Goal: Navigation & Orientation: Go to known website

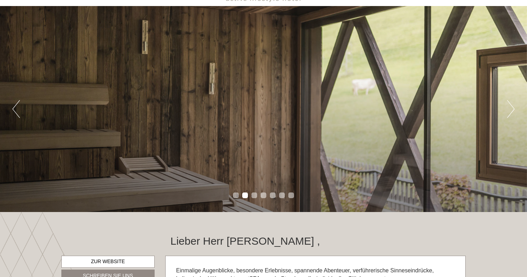
scroll to position [47, 0]
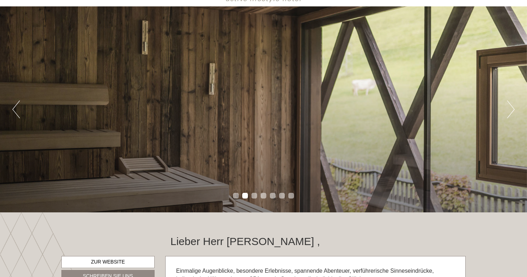
click at [510, 108] on button "Next" at bounding box center [510, 109] width 7 height 18
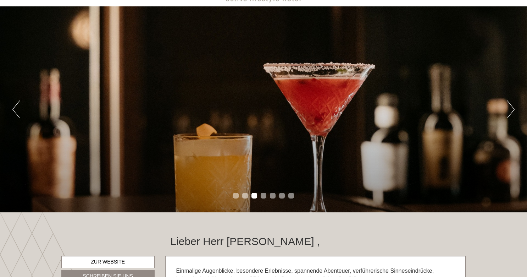
click at [510, 108] on button "Next" at bounding box center [510, 109] width 7 height 18
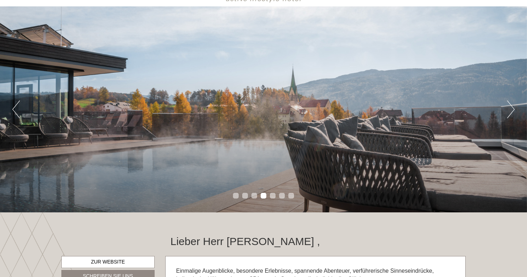
click at [510, 108] on button "Next" at bounding box center [510, 109] width 7 height 18
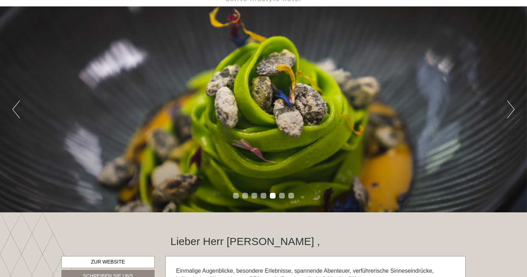
click at [510, 108] on button "Next" at bounding box center [510, 109] width 7 height 18
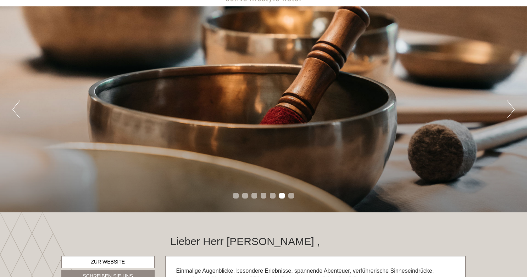
click at [510, 108] on button "Next" at bounding box center [510, 109] width 7 height 18
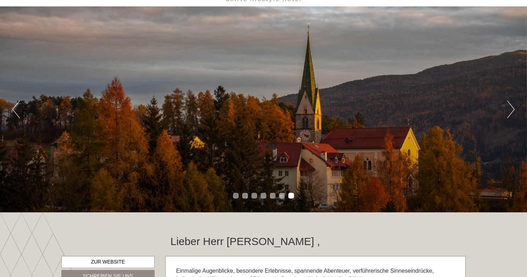
click at [511, 108] on button "Next" at bounding box center [510, 109] width 7 height 18
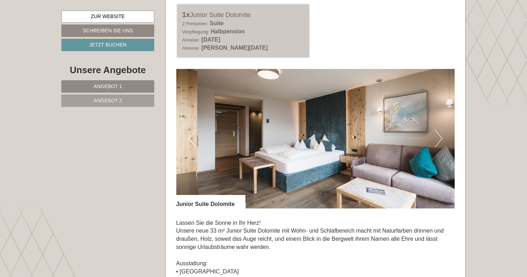
scroll to position [414, 0]
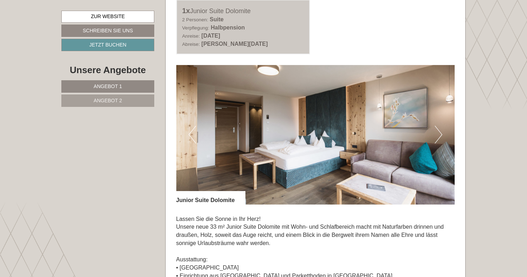
click at [440, 134] on button "Next" at bounding box center [438, 135] width 7 height 18
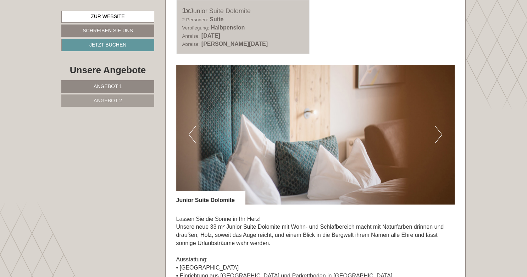
click at [440, 134] on button "Next" at bounding box center [438, 135] width 7 height 18
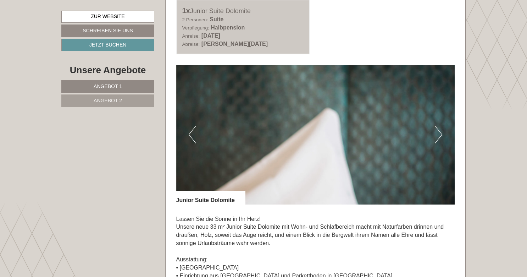
click at [440, 134] on button "Next" at bounding box center [438, 135] width 7 height 18
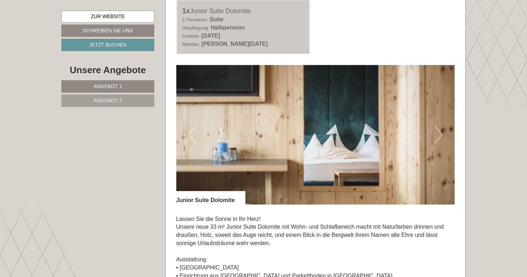
click at [440, 134] on button "Next" at bounding box center [438, 135] width 7 height 18
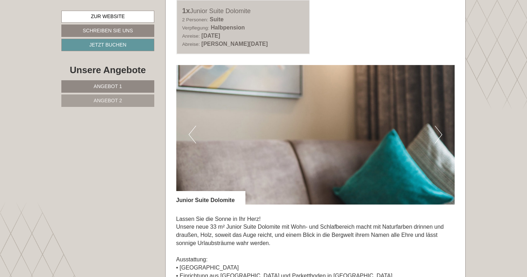
click at [441, 134] on button "Next" at bounding box center [438, 135] width 7 height 18
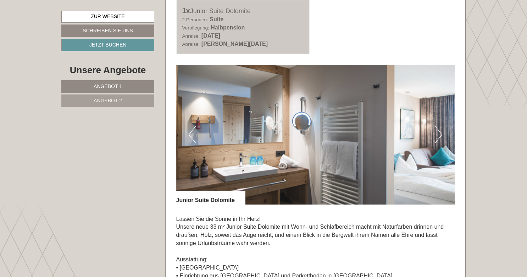
click at [441, 134] on button "Next" at bounding box center [438, 135] width 7 height 18
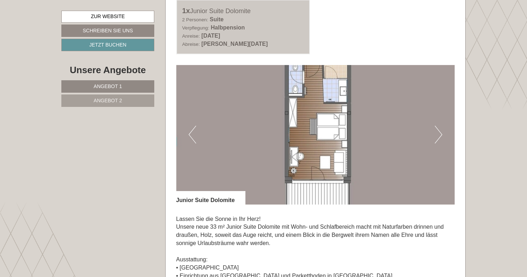
click at [441, 134] on button "Next" at bounding box center [438, 135] width 7 height 18
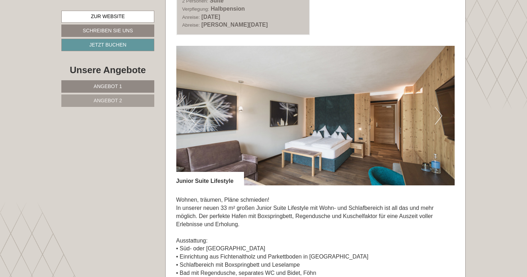
scroll to position [961, 0]
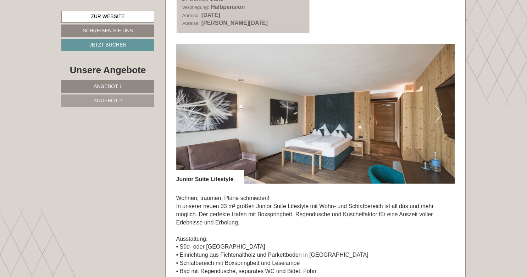
click at [440, 106] on button "Next" at bounding box center [438, 114] width 7 height 18
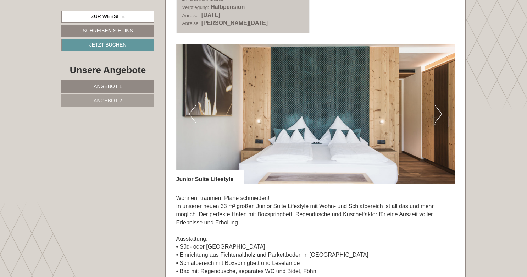
click at [440, 106] on button "Next" at bounding box center [438, 114] width 7 height 18
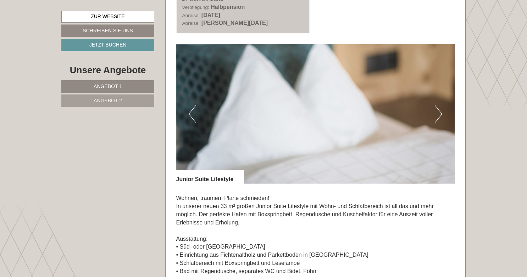
click at [440, 106] on button "Next" at bounding box center [438, 114] width 7 height 18
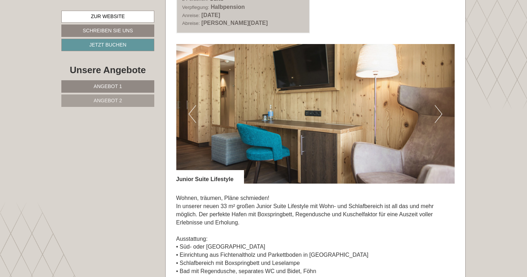
click at [440, 106] on button "Next" at bounding box center [438, 114] width 7 height 18
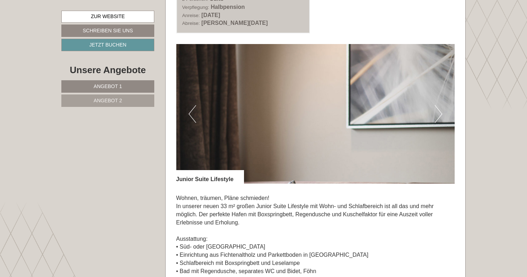
click at [440, 106] on button "Next" at bounding box center [438, 114] width 7 height 18
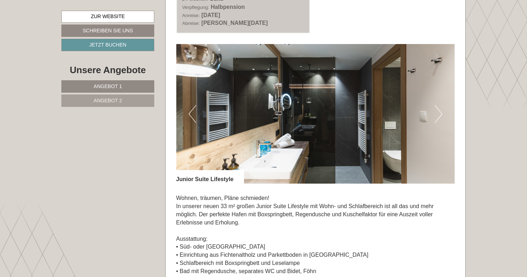
click at [440, 106] on button "Next" at bounding box center [438, 114] width 7 height 18
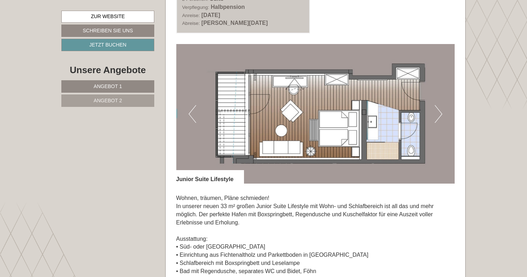
click at [441, 106] on button "Next" at bounding box center [438, 114] width 7 height 18
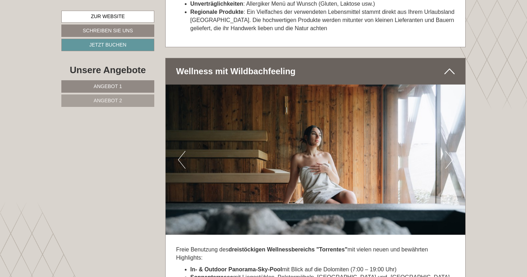
scroll to position [2127, 0]
click at [450, 150] on button "Next" at bounding box center [448, 159] width 7 height 18
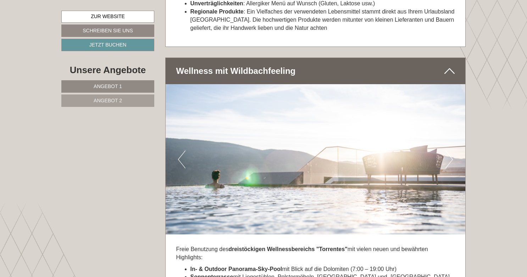
click at [450, 150] on button "Next" at bounding box center [448, 159] width 7 height 18
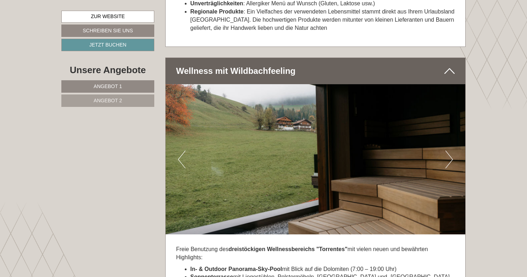
click at [450, 150] on button "Next" at bounding box center [448, 159] width 7 height 18
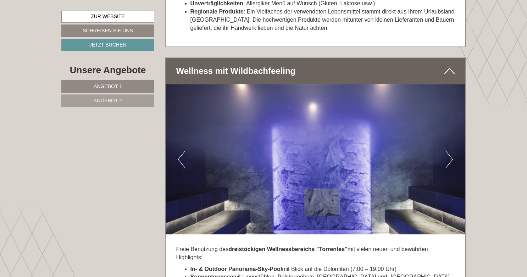
click at [450, 150] on button "Next" at bounding box center [448, 159] width 7 height 18
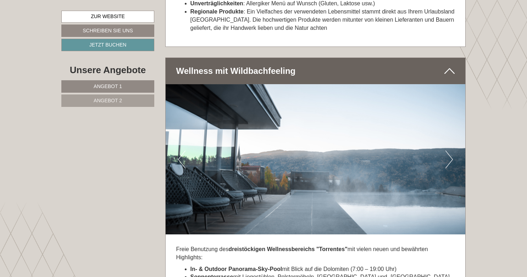
click at [450, 150] on button "Next" at bounding box center [448, 159] width 7 height 18
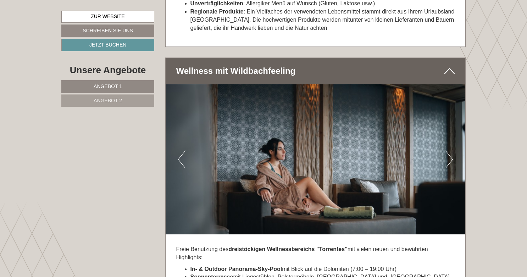
click at [450, 150] on button "Next" at bounding box center [448, 159] width 7 height 18
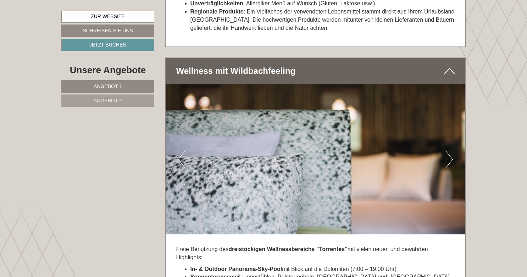
click at [450, 150] on button "Next" at bounding box center [448, 159] width 7 height 18
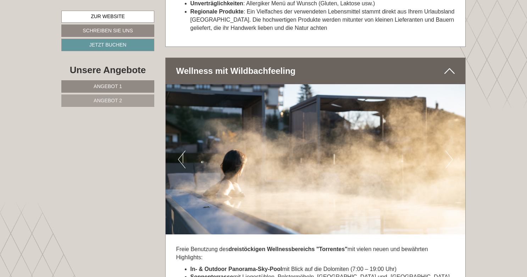
click at [450, 150] on button "Next" at bounding box center [448, 159] width 7 height 18
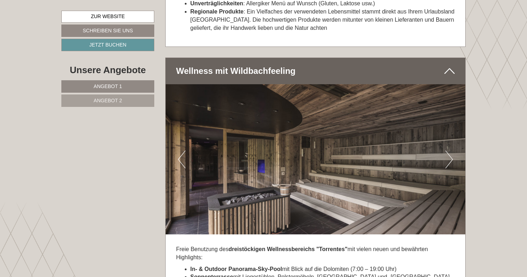
click at [450, 150] on button "Next" at bounding box center [448, 159] width 7 height 18
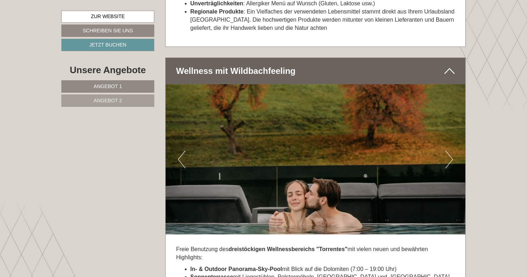
click at [450, 150] on button "Next" at bounding box center [448, 159] width 7 height 18
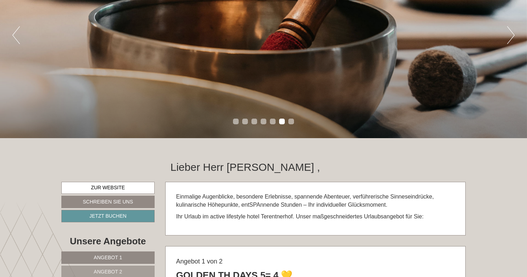
scroll to position [115, 0]
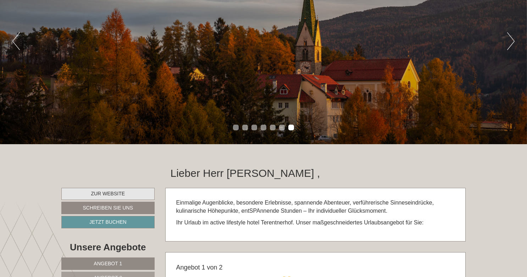
click at [113, 193] on link "Zur Website" at bounding box center [107, 194] width 93 height 12
